Goal: Transaction & Acquisition: Purchase product/service

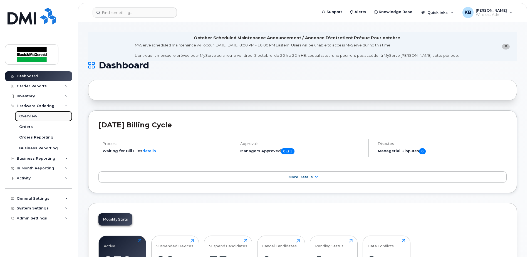
click at [25, 115] on div "Overview" at bounding box center [28, 116] width 18 height 5
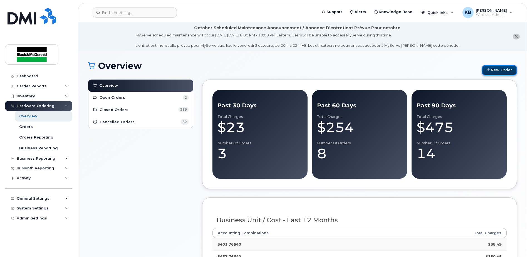
click at [498, 68] on link "New Order" at bounding box center [499, 70] width 35 height 10
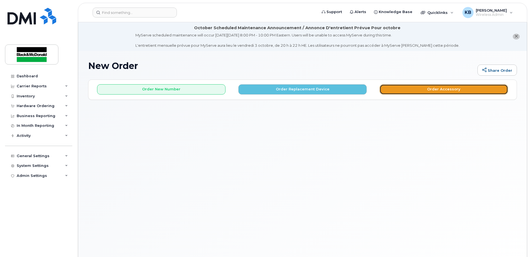
click at [457, 89] on button "Order Accessory" at bounding box center [444, 89] width 128 height 10
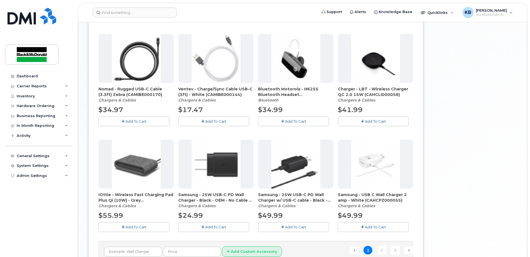
scroll to position [388, 0]
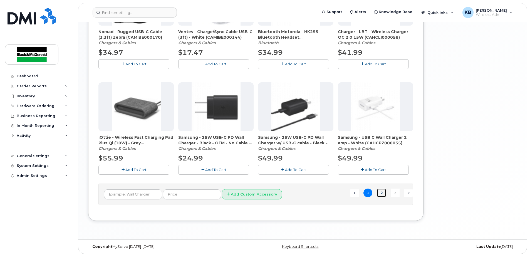
click at [380, 193] on link "2" at bounding box center [381, 193] width 9 height 9
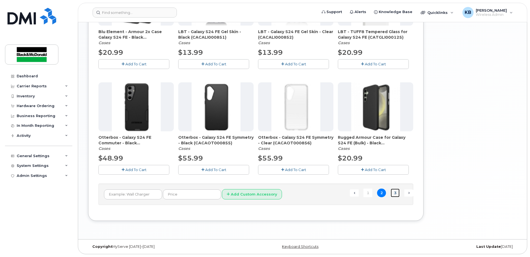
click at [393, 191] on link "3" at bounding box center [395, 193] width 9 height 9
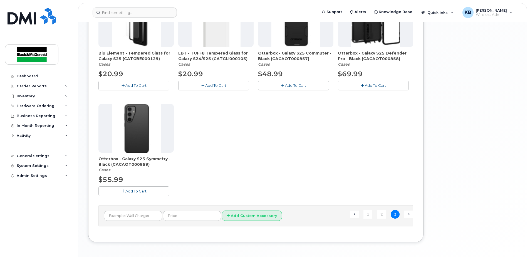
scroll to position [283, 0]
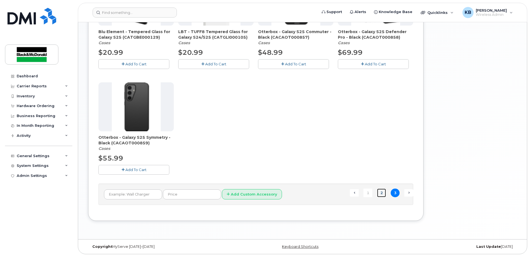
click at [379, 193] on link "2" at bounding box center [381, 193] width 9 height 9
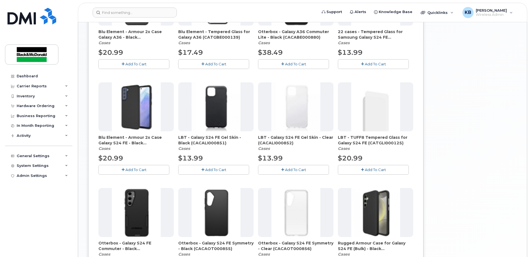
scroll to position [153, 0]
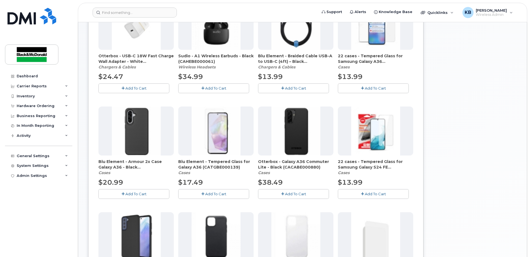
click at [294, 193] on span "Add To Cart" at bounding box center [295, 194] width 21 height 4
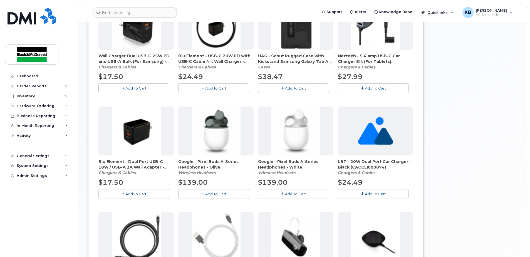
click at [293, 194] on span "Add To Cart" at bounding box center [295, 194] width 21 height 4
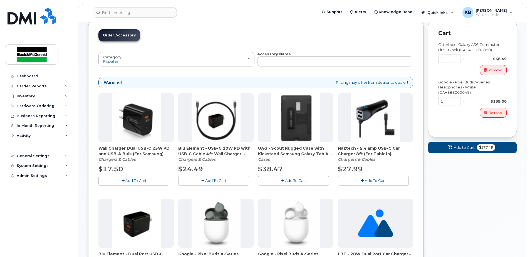
scroll to position [0, 0]
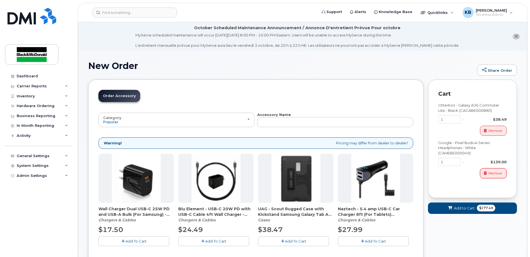
click at [497, 174] on span "Remove" at bounding box center [495, 173] width 13 height 5
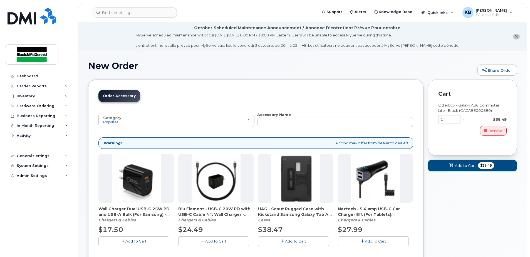
click at [476, 167] on button "Add to Cart $38.49" at bounding box center [472, 165] width 89 height 11
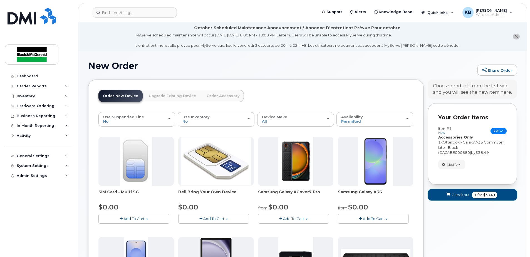
click at [463, 196] on span "Checkout" at bounding box center [461, 194] width 18 height 5
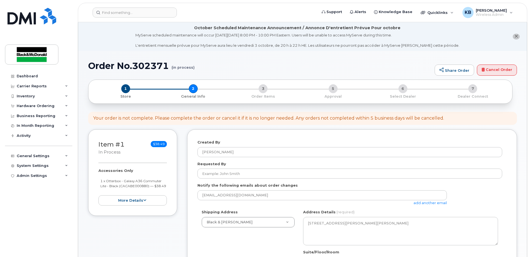
select select
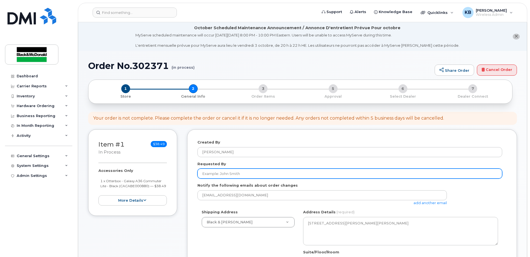
click at [222, 171] on input "Requested By" at bounding box center [349, 174] width 305 height 10
type input "Chintan Panchal"
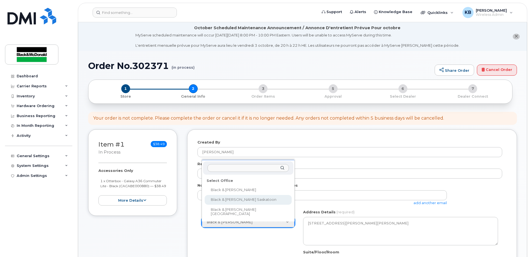
select select
type textarea "3455 Idylwyld Drive North Saskatoon Saskatchewan S7L 6B5"
type input "Chintan Panchal"
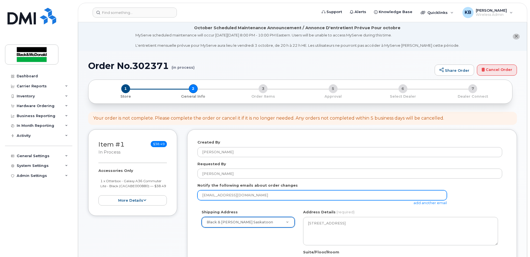
scroll to position [65, 0]
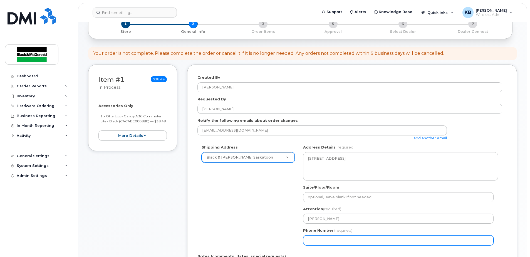
click at [340, 239] on input "Phone Number" at bounding box center [398, 240] width 190 height 10
click at [317, 239] on input "Phone Number" at bounding box center [398, 240] width 190 height 10
select select
type input "306"
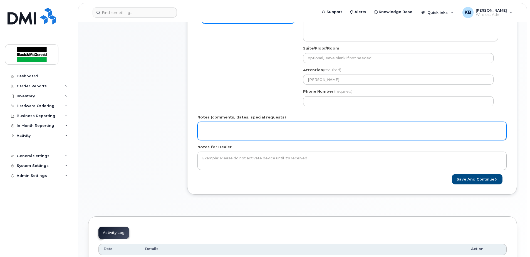
click at [221, 127] on textarea "Notes (comments, dates, special requests)" at bounding box center [351, 131] width 309 height 18
type textarea "[PERSON_NAME]"
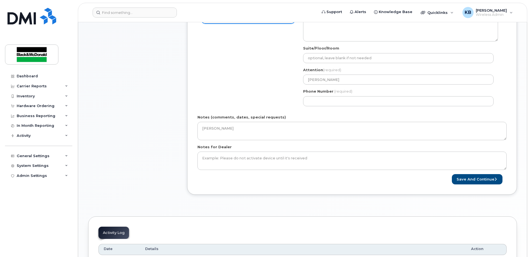
click at [469, 185] on div "Created By Kayleen Bakke Requested By Chintan Panchal Notify the following emai…" at bounding box center [352, 59] width 330 height 269
click at [470, 180] on button "Save and Continue" at bounding box center [477, 179] width 51 height 10
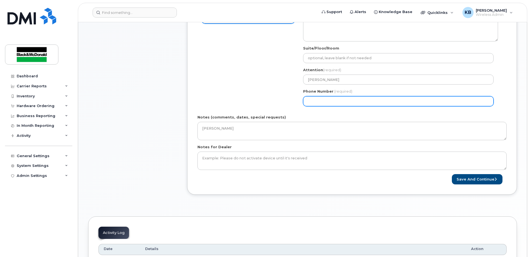
click at [354, 100] on input "Phone Number" at bounding box center [398, 101] width 190 height 10
drag, startPoint x: 317, startPoint y: 100, endPoint x: 331, endPoint y: 100, distance: 13.4
click at [317, 100] on input "Phone Number" at bounding box center [398, 101] width 190 height 10
drag, startPoint x: 323, startPoint y: 101, endPoint x: 328, endPoint y: 102, distance: 5.8
click at [323, 101] on input "Phone Number" at bounding box center [398, 101] width 190 height 10
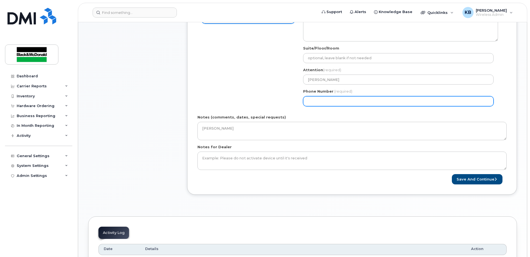
select select
type input "3065005294"
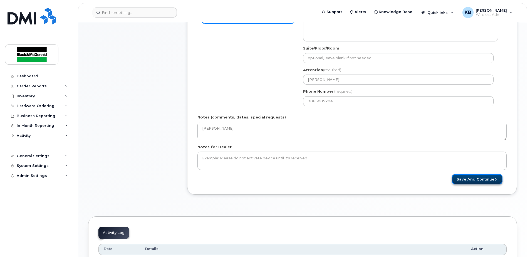
click at [469, 180] on button "Save and Continue" at bounding box center [477, 179] width 51 height 10
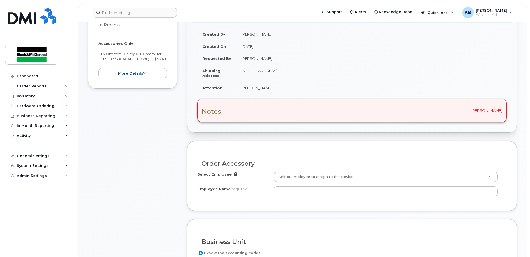
scroll to position [130, 0]
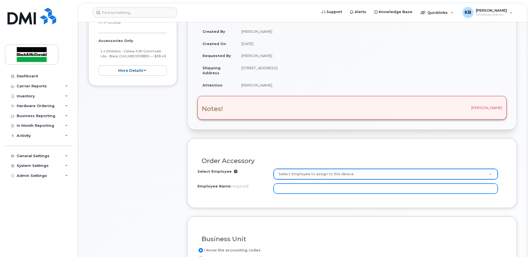
click at [299, 185] on input "Employee Name (required)" at bounding box center [386, 189] width 224 height 10
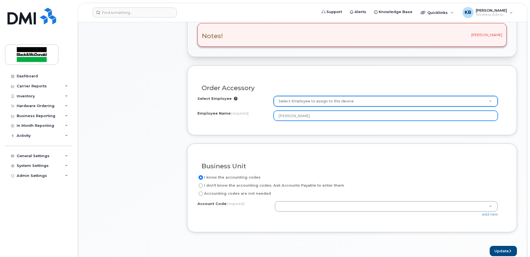
scroll to position [259, 0]
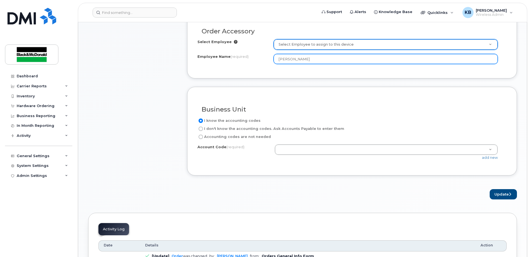
type input "[PERSON_NAME]"
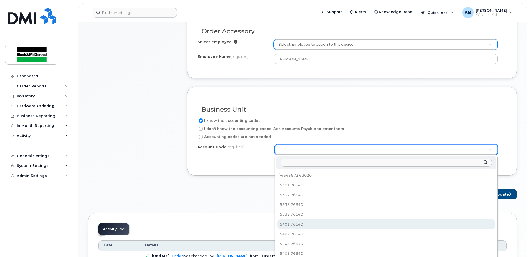
select select "5401.76640"
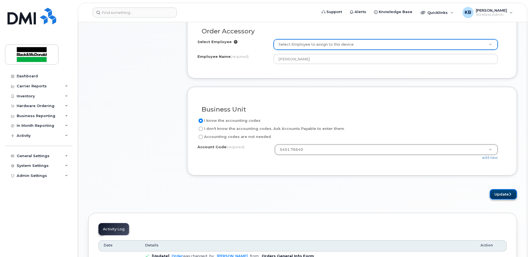
click at [505, 195] on button "Update" at bounding box center [503, 194] width 27 height 10
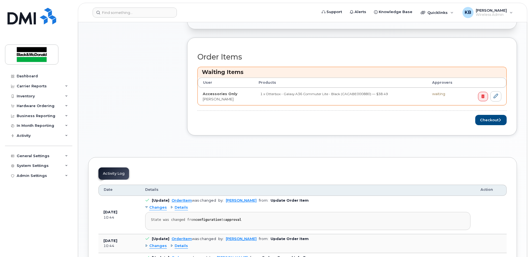
scroll to position [259, 0]
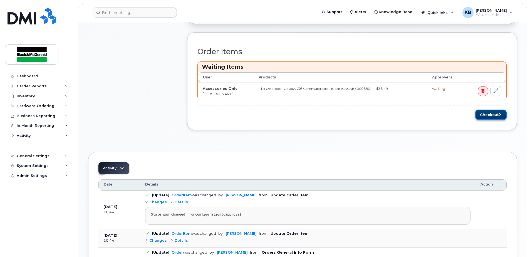
click at [499, 116] on icon "submit" at bounding box center [500, 115] width 2 height 4
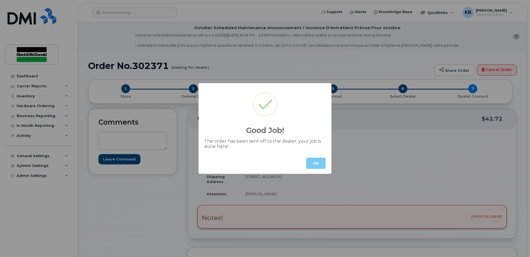
click at [315, 164] on button "OK" at bounding box center [315, 163] width 19 height 11
